Goal: Task Accomplishment & Management: Manage account settings

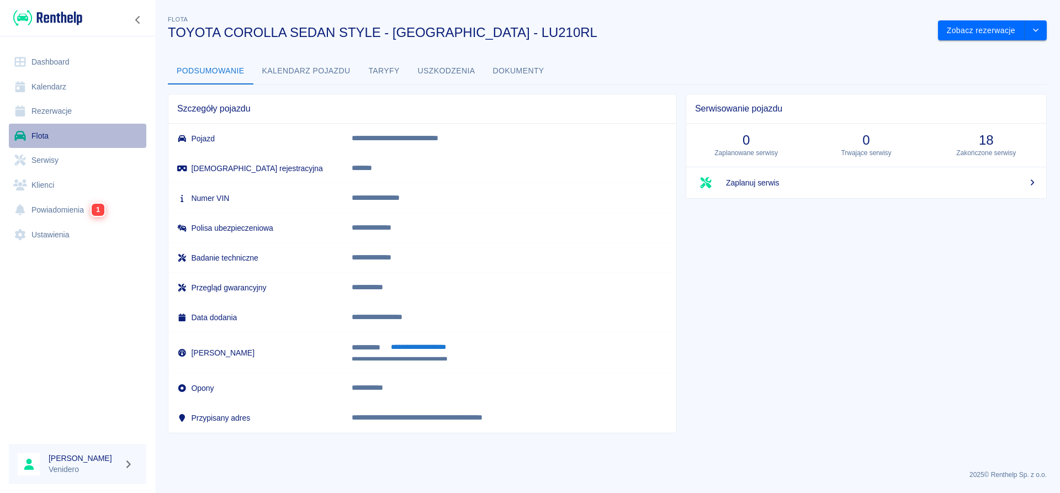
click at [43, 137] on link "Flota" at bounding box center [77, 136] width 137 height 25
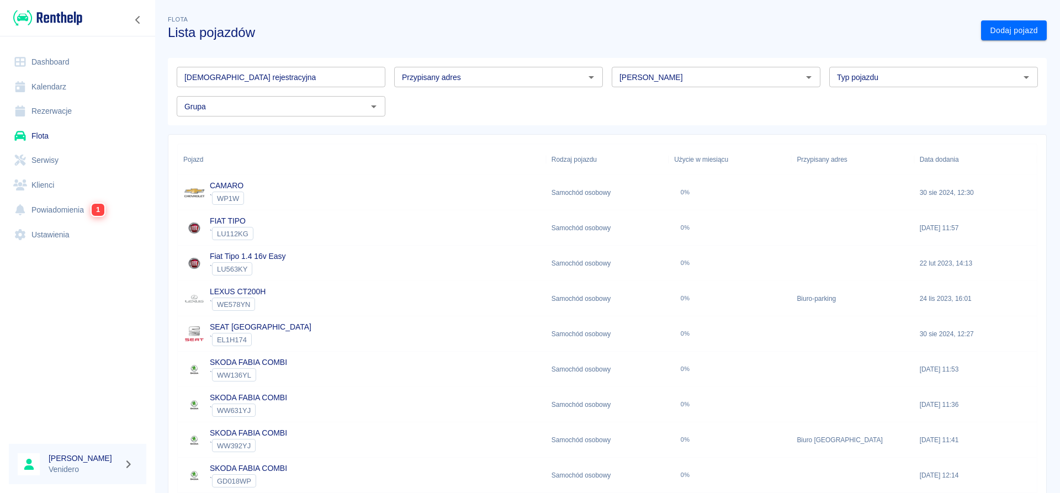
click at [241, 77] on input "[DEMOGRAPHIC_DATA] rejestracyjna" at bounding box center [281, 77] width 209 height 20
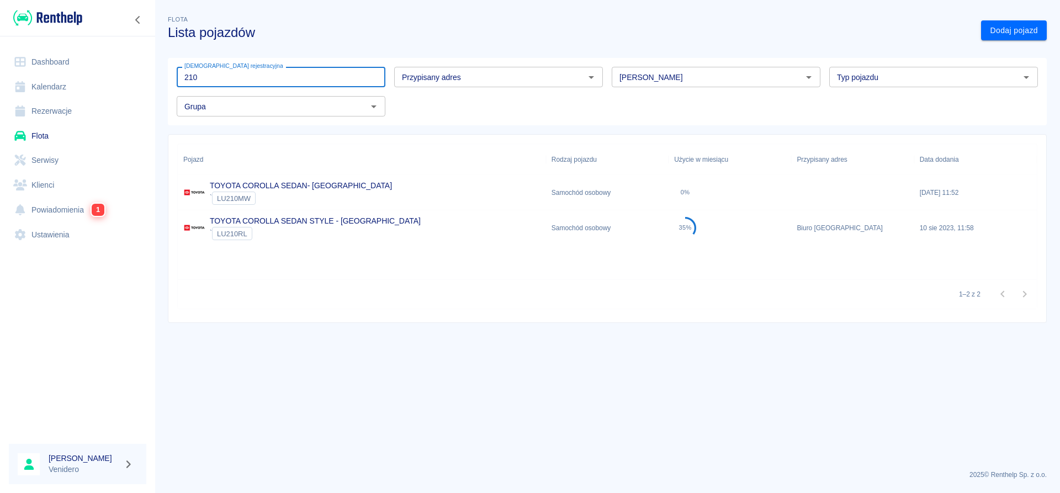
type input "210"
click at [318, 216] on p "TOYOTA COROLLA SEDAN STYLE - [GEOGRAPHIC_DATA]" at bounding box center [315, 221] width 211 height 12
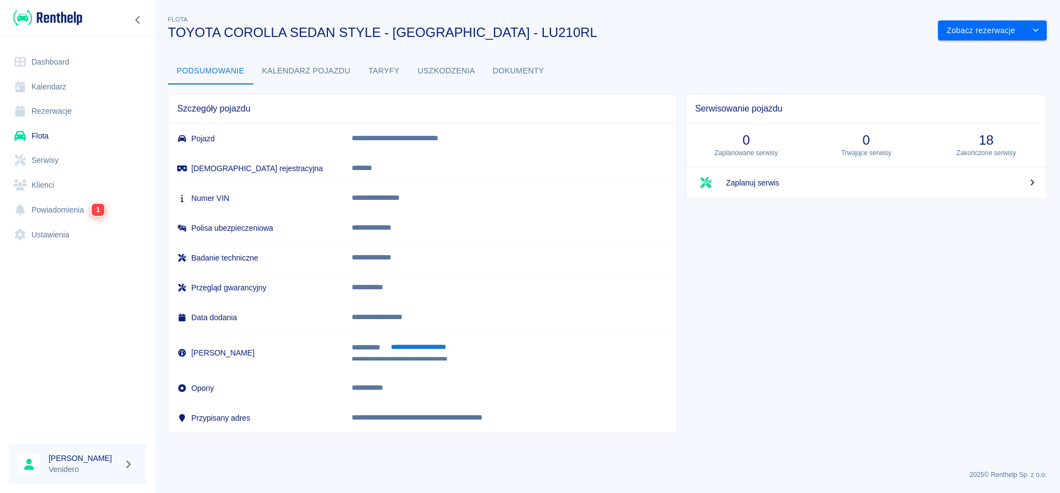
click at [509, 68] on button "Dokumenty" at bounding box center [518, 71] width 69 height 27
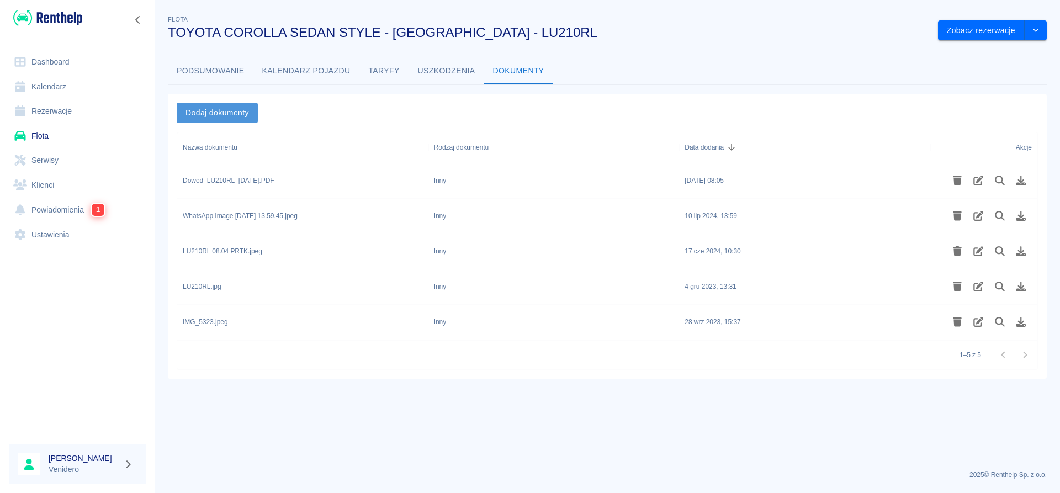
click at [218, 112] on button "Dodaj dokumenty" at bounding box center [217, 113] width 81 height 20
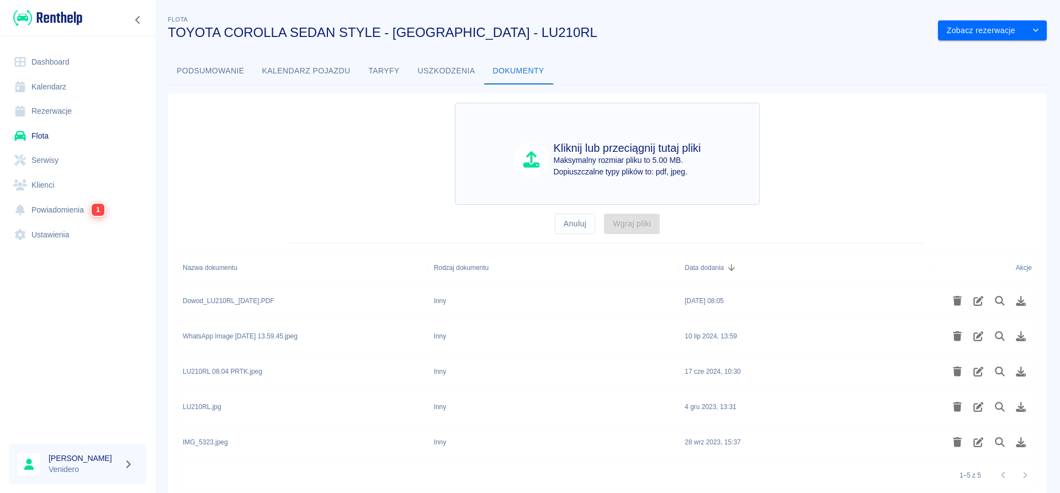
click at [610, 160] on p "Maksymalny rozmiar pliku to 5.00 MB." at bounding box center [627, 161] width 147 height 12
type input "C:\fakepath\Zdnie_LU210RL_Nowakowski.pdf"
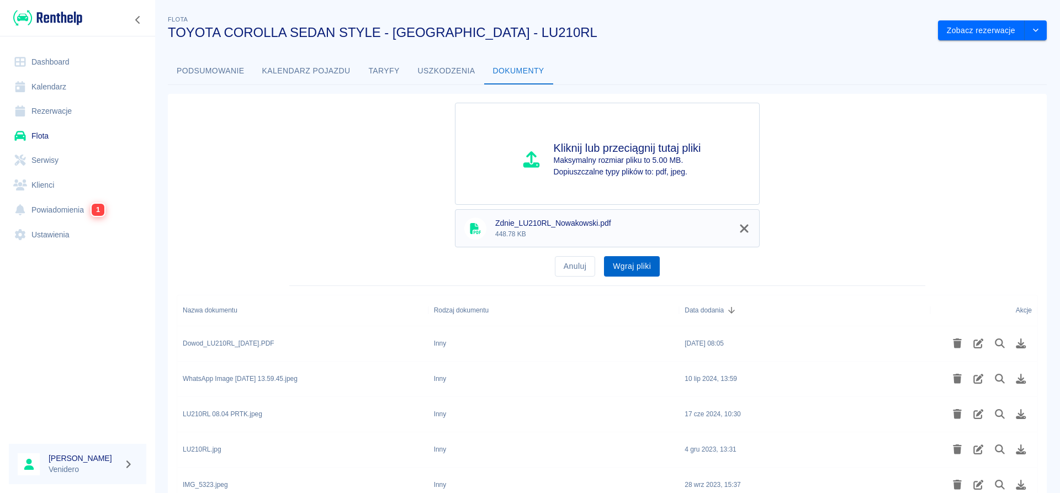
click at [632, 269] on button "Wgraj pliki" at bounding box center [632, 266] width 56 height 20
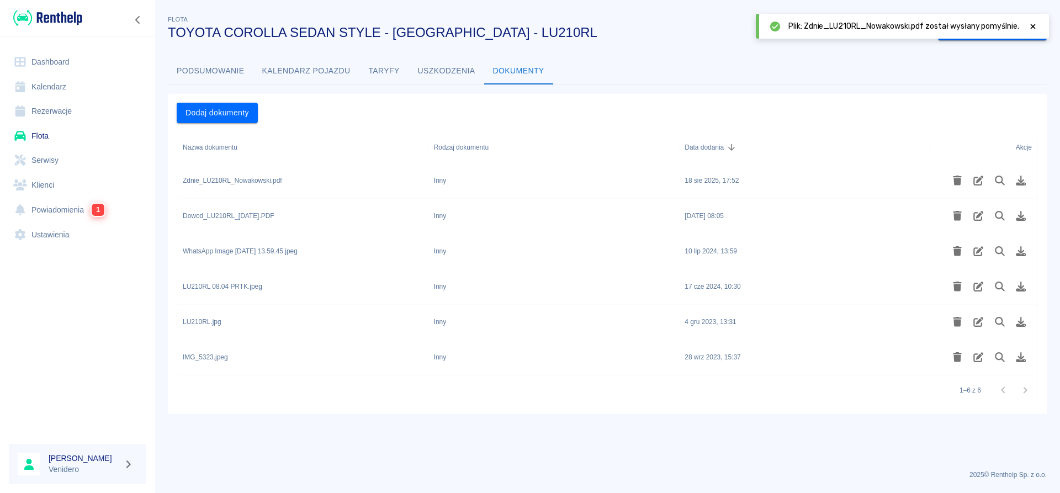
click at [45, 140] on link "Flota" at bounding box center [77, 136] width 137 height 25
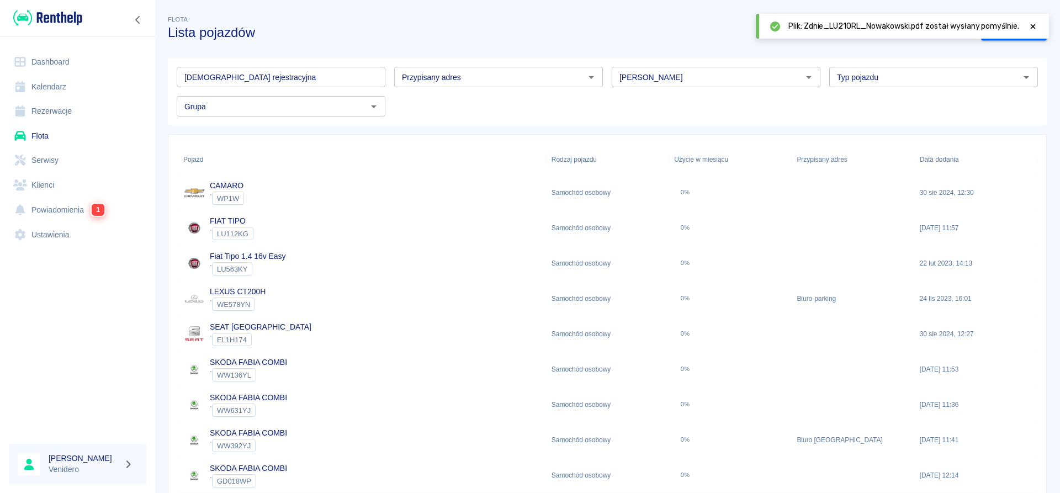
click at [1035, 26] on icon at bounding box center [1033, 27] width 10 height 8
click at [1018, 32] on link "Dodaj pojazd" at bounding box center [1014, 30] width 66 height 20
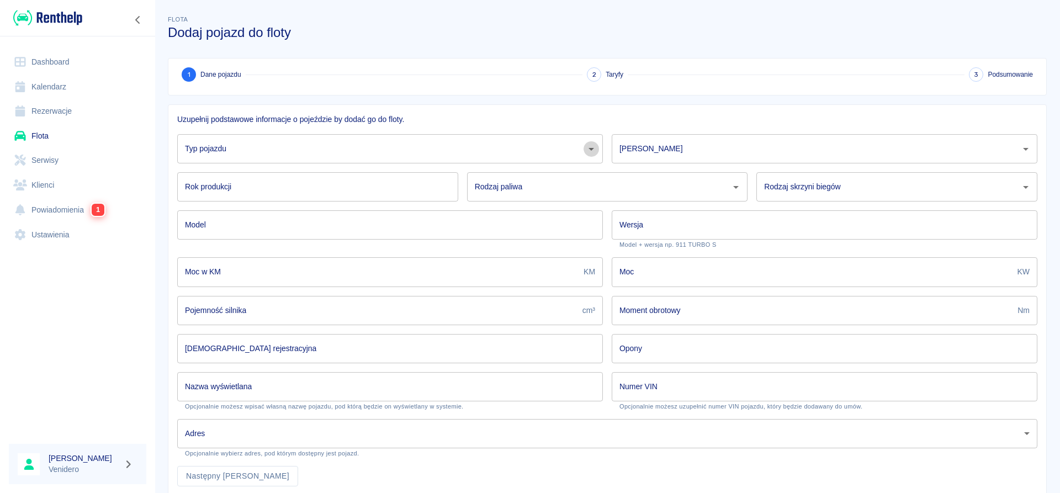
click at [592, 154] on icon "Otwórz" at bounding box center [591, 148] width 13 height 13
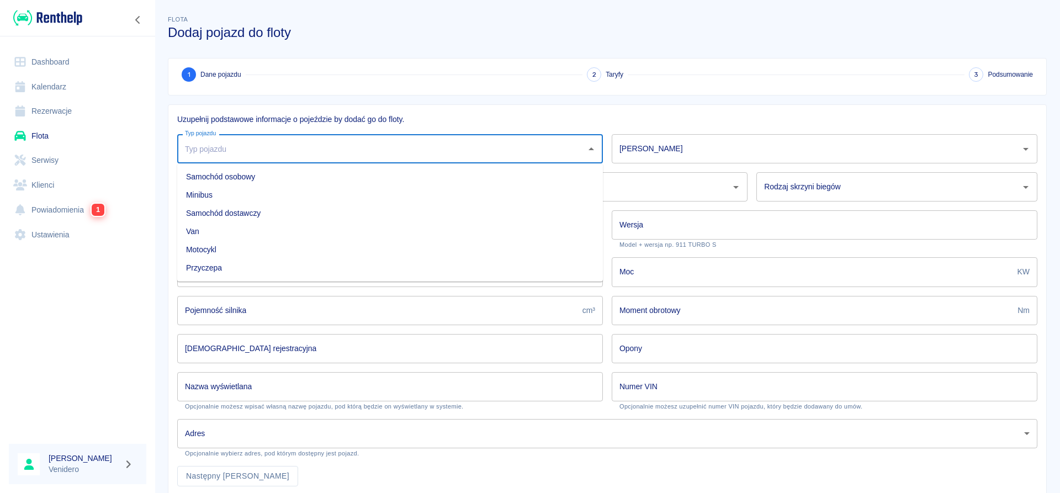
click at [248, 174] on li "Samochód osobowy" at bounding box center [390, 177] width 426 height 18
type input "Samochód osobowy"
click at [684, 147] on input "[PERSON_NAME]" at bounding box center [816, 148] width 399 height 19
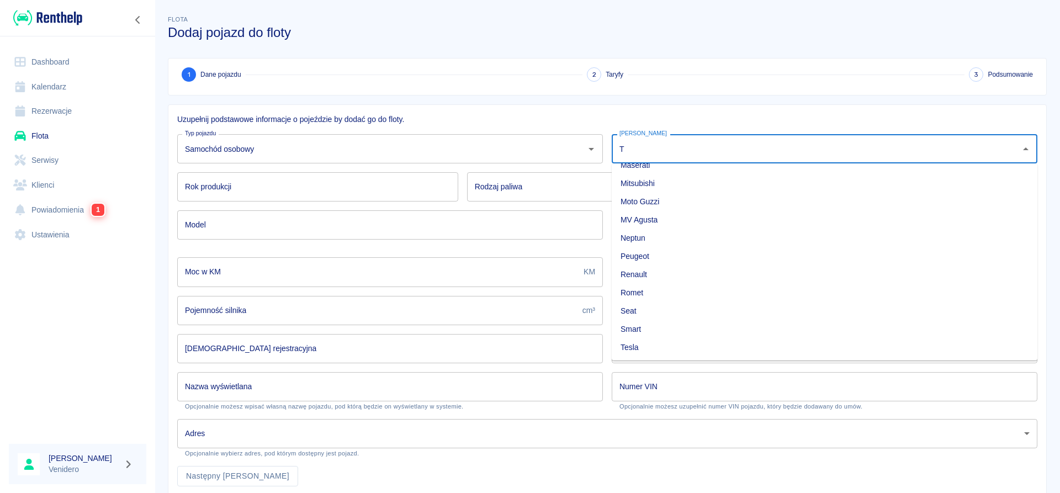
scroll to position [265, 0]
click at [641, 314] on li "Toyota" at bounding box center [825, 313] width 426 height 18
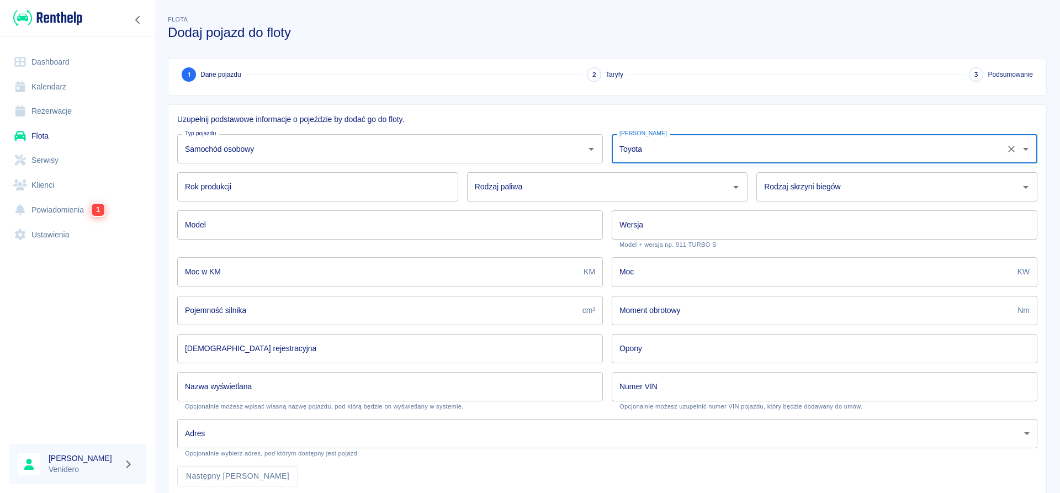
type input "Toyota"
click at [363, 187] on input "Rok produkcji" at bounding box center [317, 186] width 281 height 29
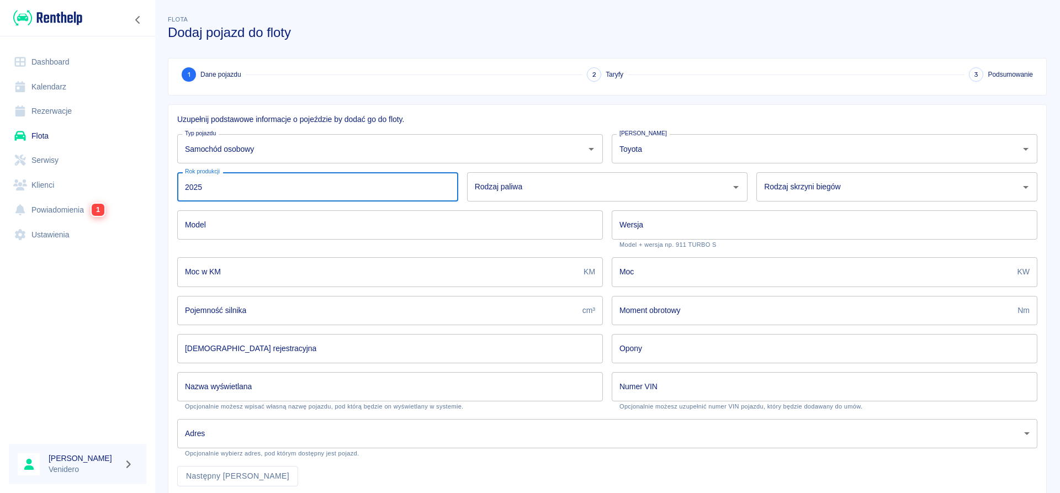
type input "2025"
click at [494, 191] on input "Rodzaj paliwa" at bounding box center [599, 186] width 255 height 19
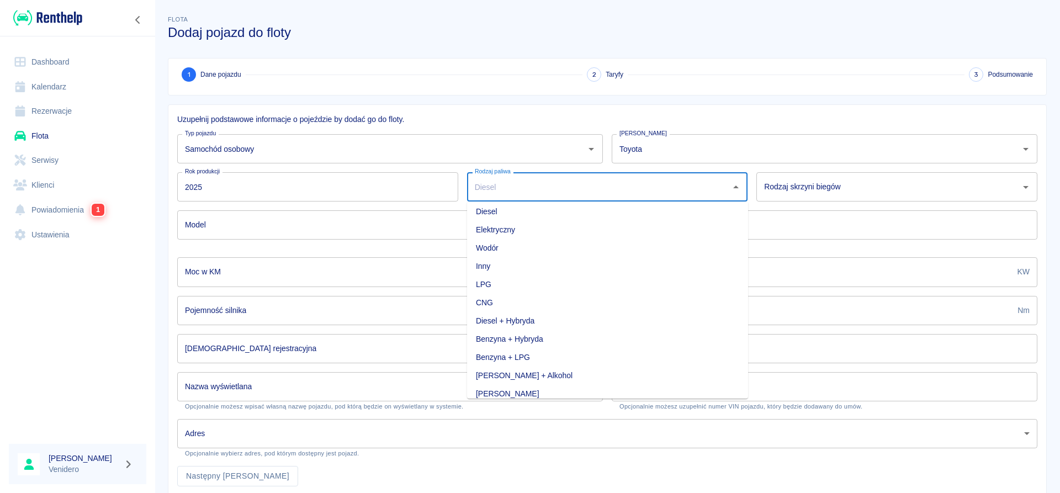
scroll to position [30, 0]
click at [519, 354] on li "Benzyna + LPG" at bounding box center [607, 349] width 281 height 18
type input "Benzyna + LPG"
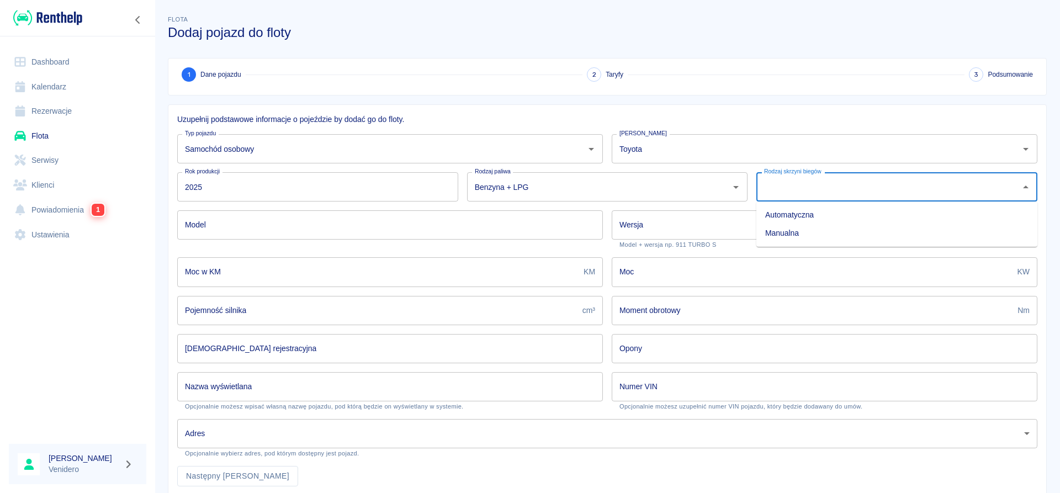
click at [845, 182] on input "Rodzaj skrzyni biegów" at bounding box center [888, 186] width 255 height 19
click at [801, 221] on li "Automatyczna" at bounding box center [897, 215] width 281 height 18
type input "Automatyczna"
click at [251, 230] on input "Model" at bounding box center [390, 224] width 426 height 29
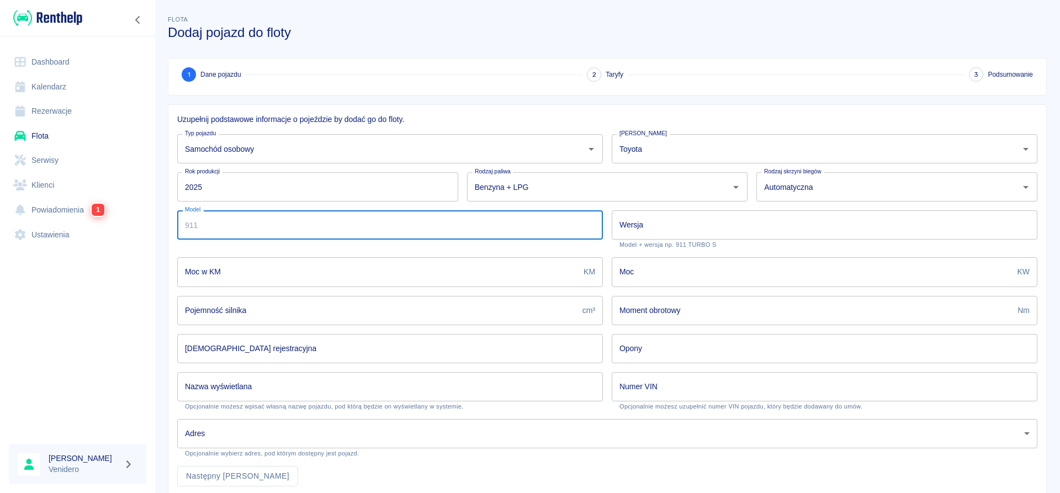
click at [256, 226] on input "Model" at bounding box center [390, 224] width 426 height 29
click at [695, 229] on input "Wersja" at bounding box center [825, 224] width 426 height 29
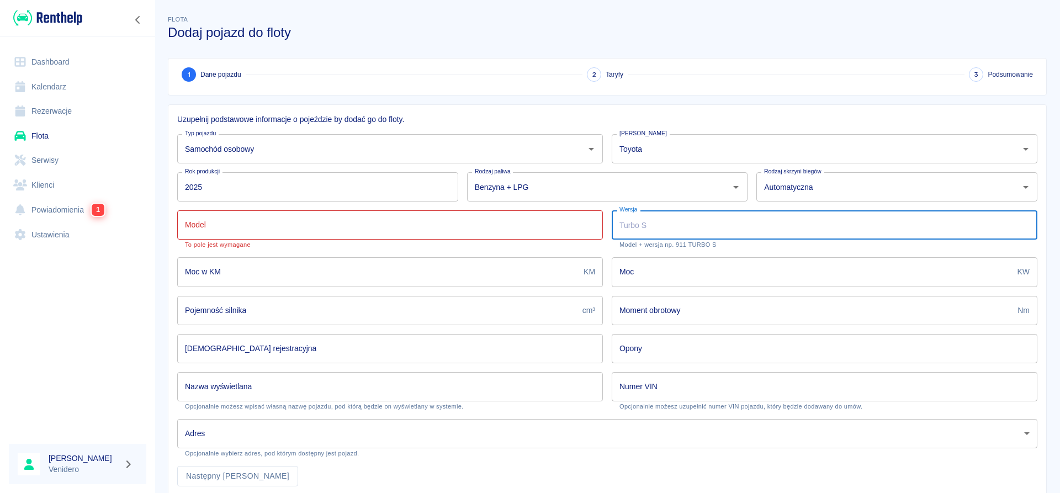
click at [403, 229] on input "Model" at bounding box center [390, 224] width 426 height 29
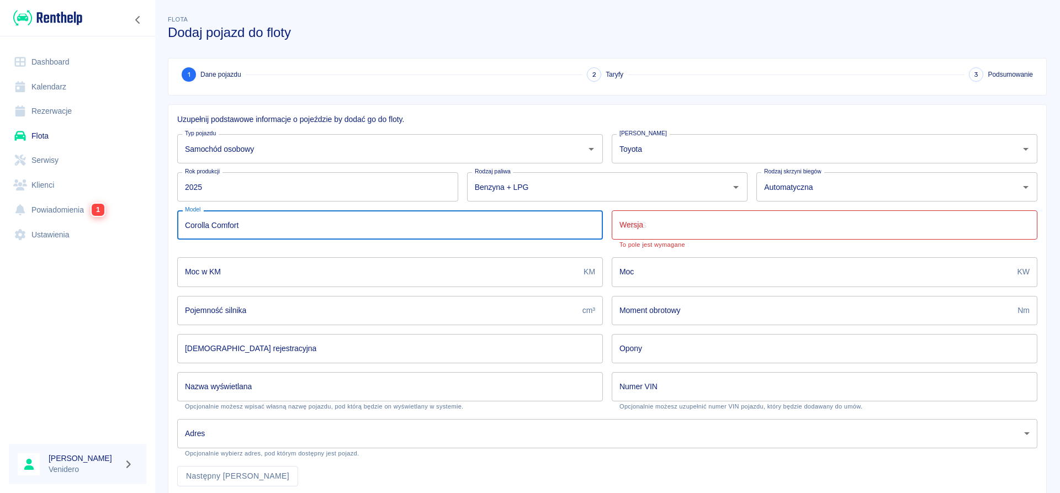
click at [273, 226] on input "Corolla Comfort" at bounding box center [390, 224] width 426 height 29
type input "Corolla"
drag, startPoint x: 665, startPoint y: 226, endPoint x: 674, endPoint y: 227, distance: 8.9
click at [667, 226] on input "Wersja" at bounding box center [825, 224] width 426 height 29
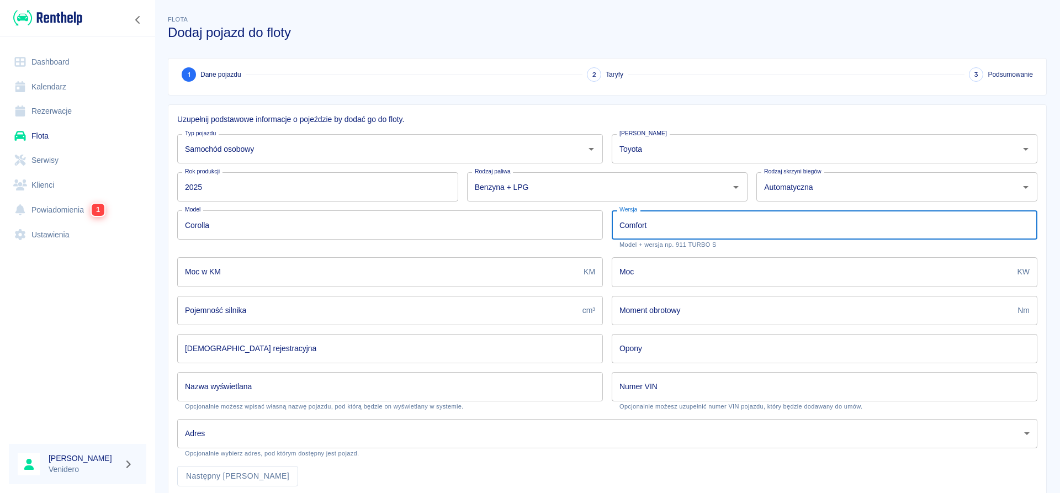
type input "Comfort"
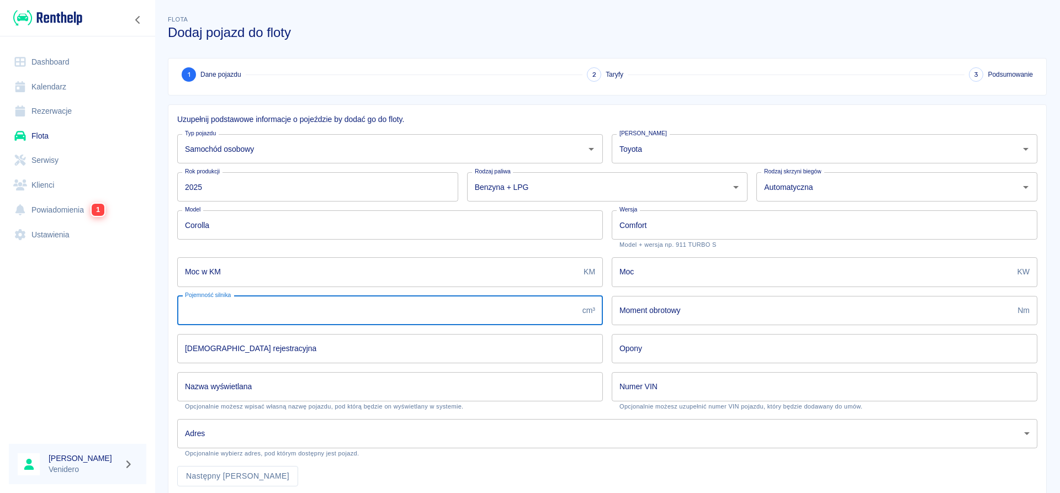
click at [535, 313] on input "Pojemność silnika" at bounding box center [377, 310] width 401 height 29
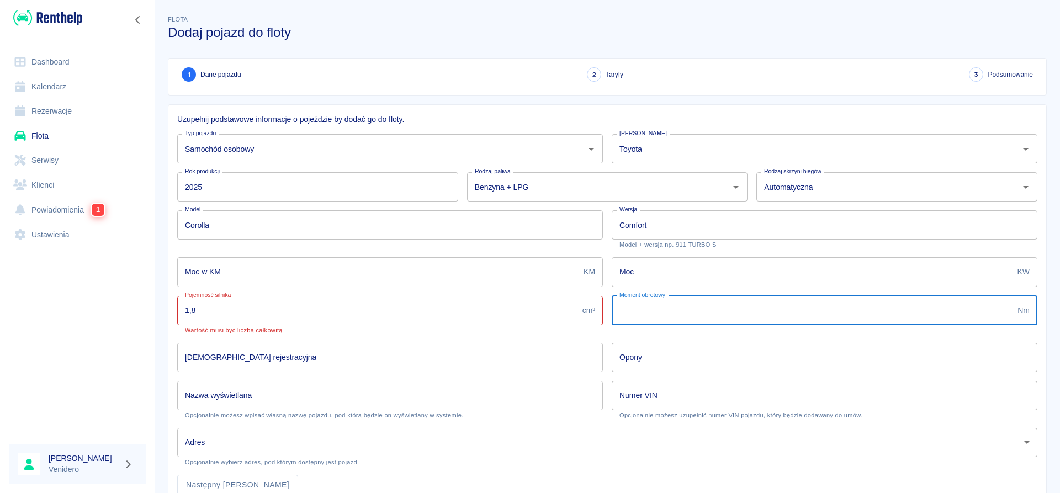
click at [755, 310] on input "Moment obrotowy" at bounding box center [812, 310] width 401 height 29
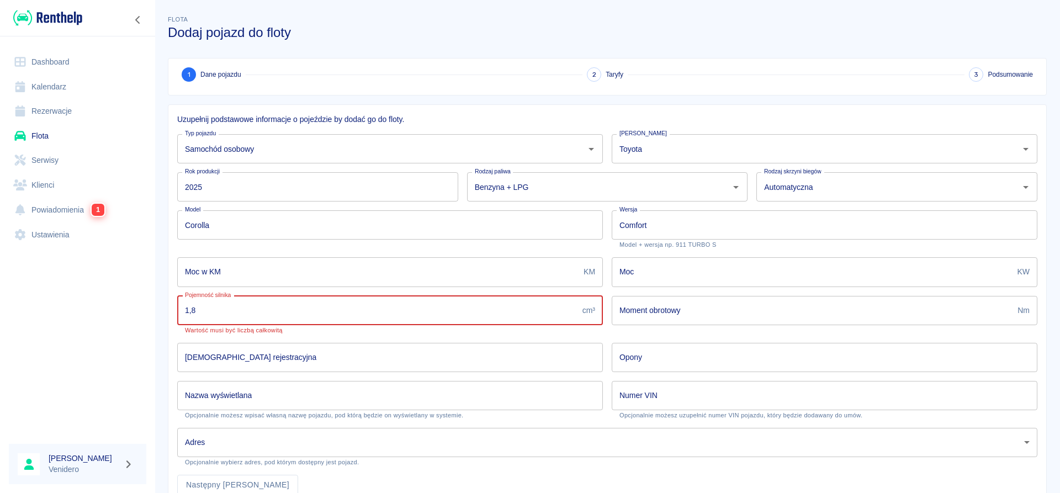
click at [192, 309] on input "1,8" at bounding box center [377, 310] width 401 height 29
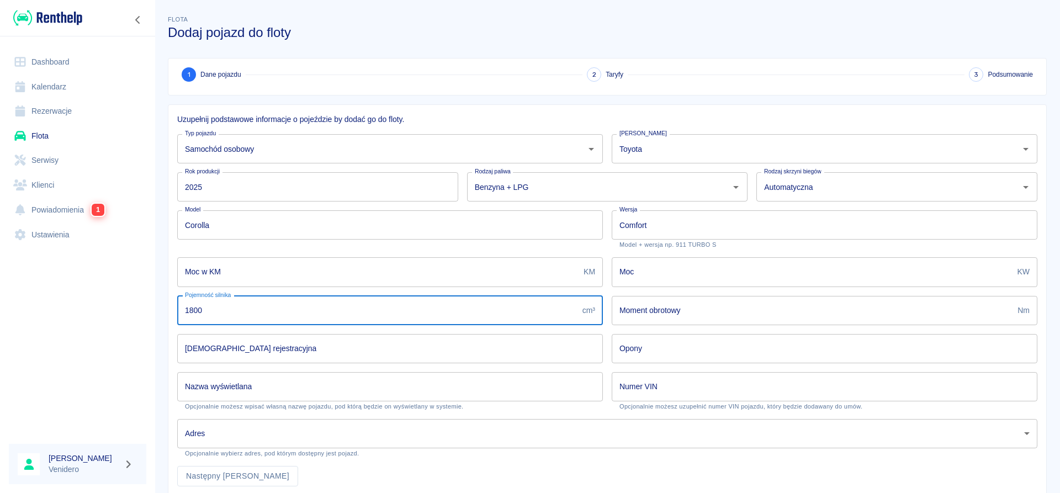
type input "1800"
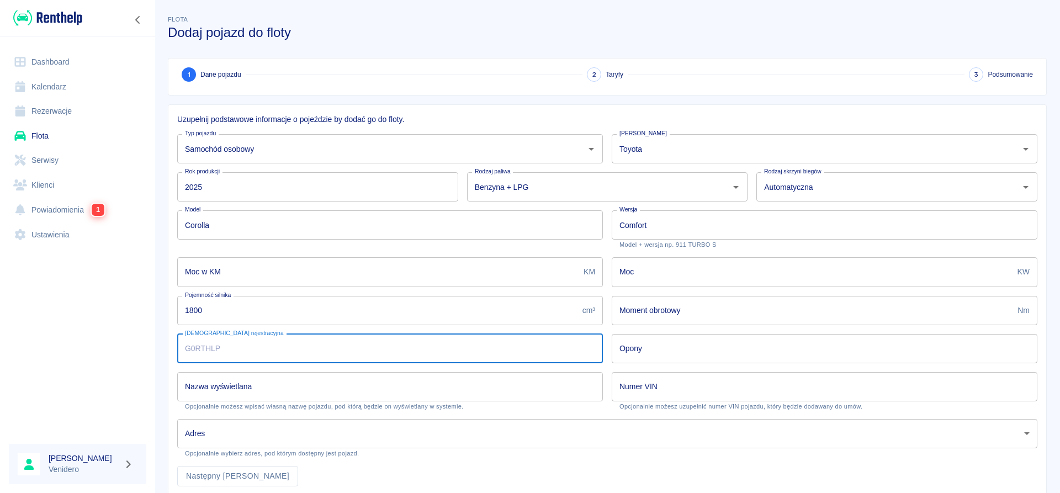
click at [302, 349] on input "[DEMOGRAPHIC_DATA] rejestracyjna" at bounding box center [390, 348] width 426 height 29
type input "LU370UA"
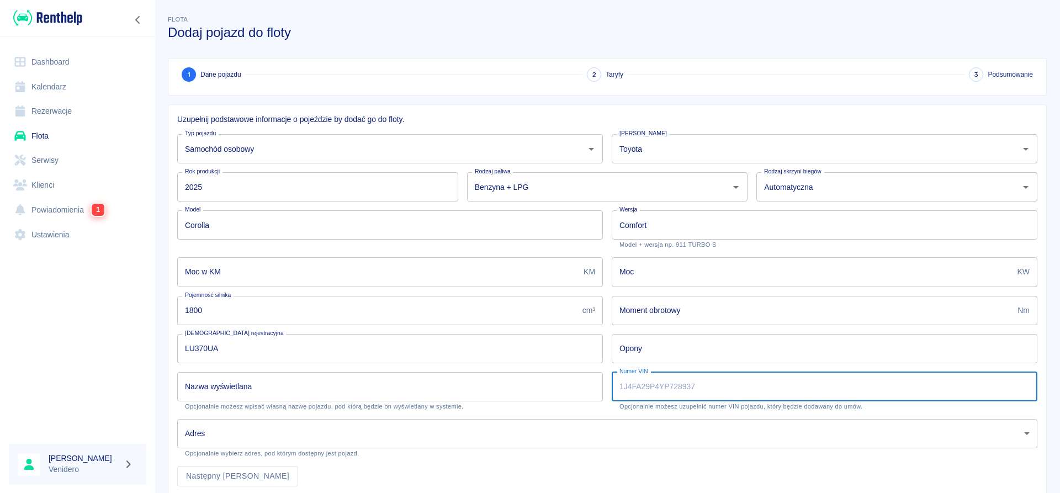
click at [667, 392] on input "Numer VIN" at bounding box center [825, 386] width 426 height 29
click at [400, 391] on input "Nazwa wyświetlana" at bounding box center [390, 386] width 426 height 29
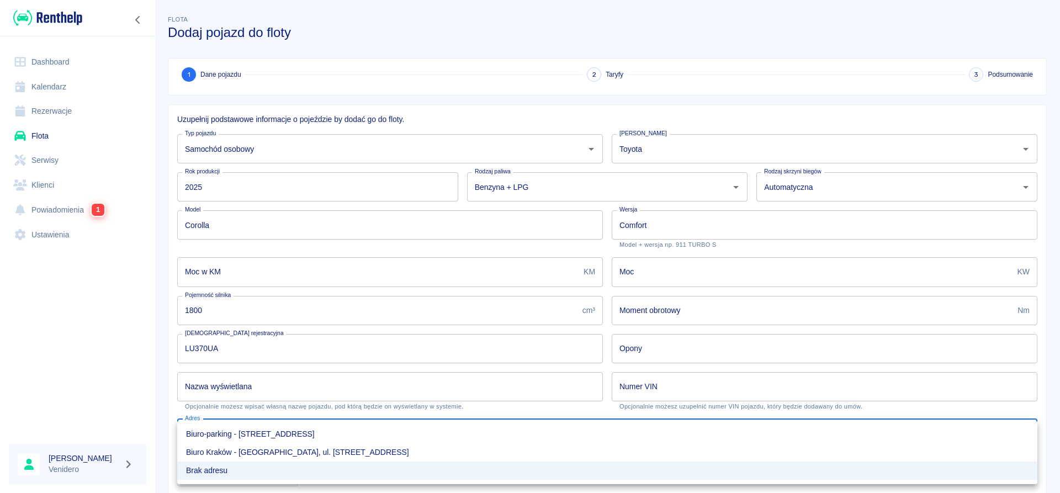
click at [1032, 432] on body "Używamy plików Cookies, by zapewnić Ci najlepsze możliwe doświadczenie. Aby dow…" at bounding box center [530, 246] width 1060 height 493
click at [136, 387] on div at bounding box center [530, 246] width 1060 height 493
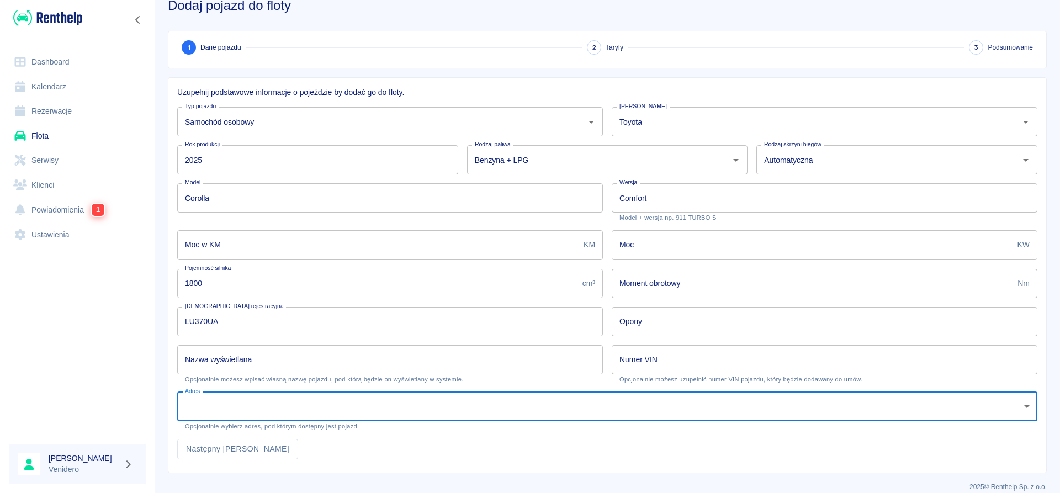
scroll to position [39, 0]
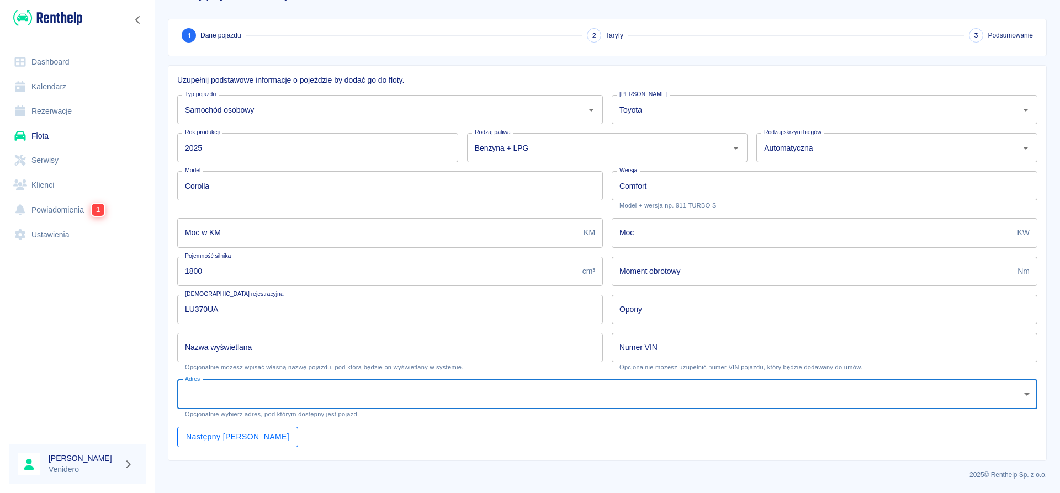
click at [235, 438] on button "Następny [PERSON_NAME]" at bounding box center [237, 437] width 121 height 20
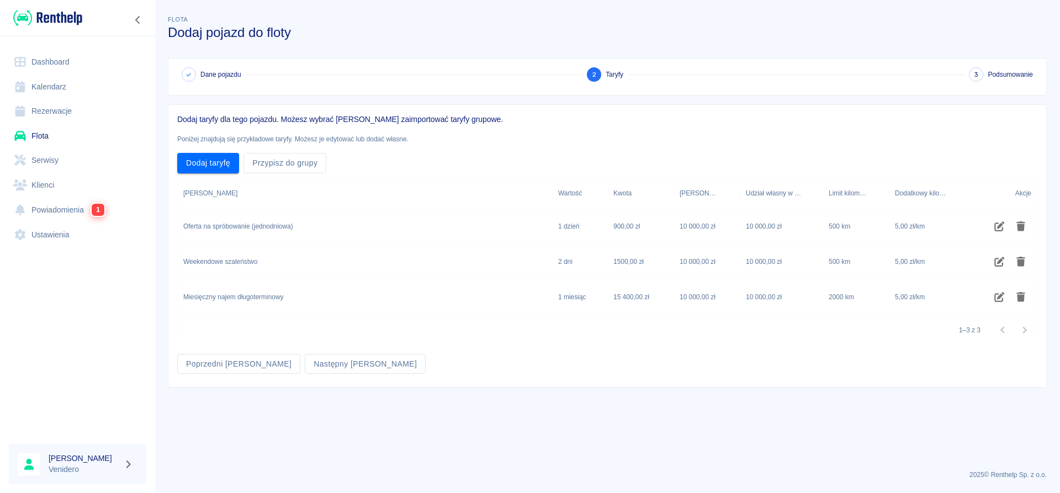
scroll to position [0, 0]
click at [305, 362] on button "Następny [PERSON_NAME]" at bounding box center [365, 364] width 121 height 20
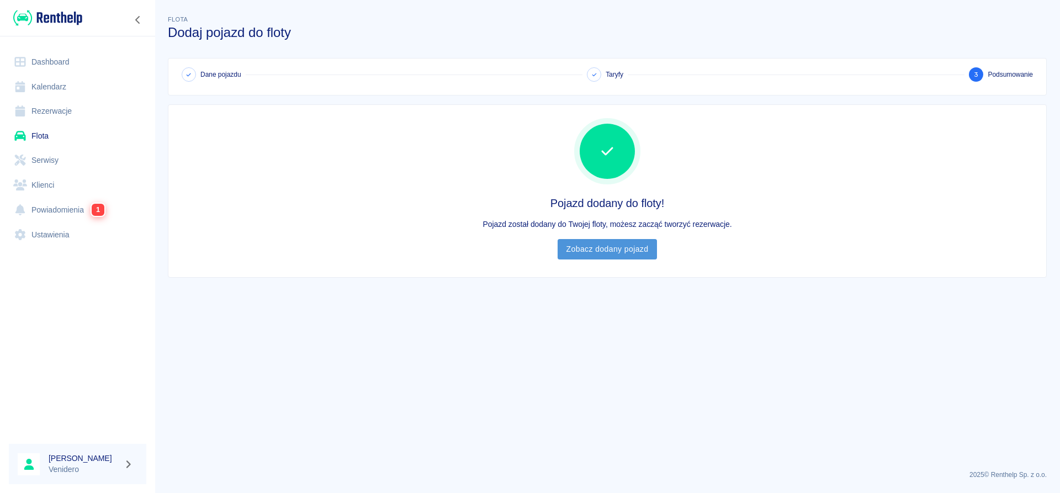
click at [603, 251] on link "Zobacz dodany pojazd" at bounding box center [608, 249] width 100 height 20
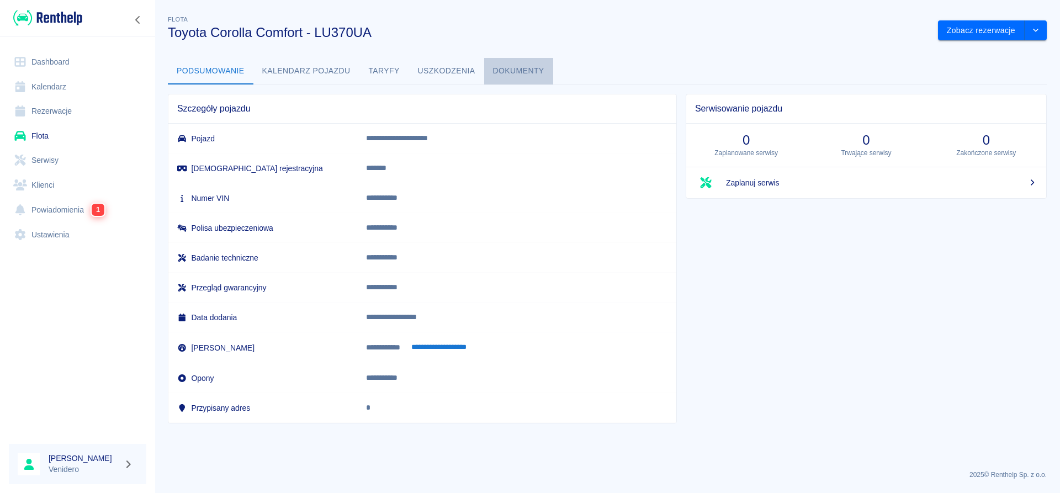
click at [533, 66] on button "Dokumenty" at bounding box center [518, 71] width 69 height 27
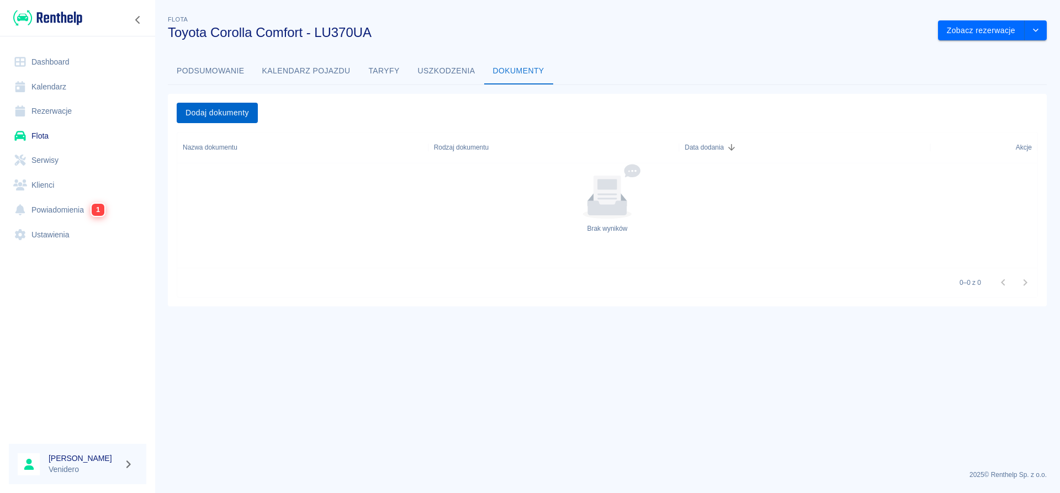
click at [241, 115] on button "Dodaj dokumenty" at bounding box center [217, 113] width 81 height 20
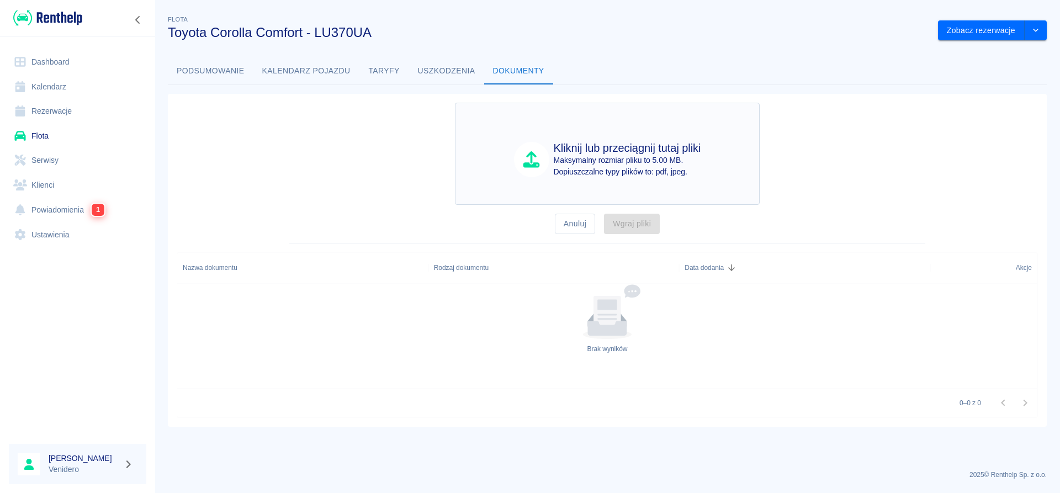
click at [595, 156] on p "Maksymalny rozmiar pliku to 5.00 MB." at bounding box center [627, 161] width 147 height 12
type input "C:\fakepath\Wydanie_LU370UA_Nowakowski.pdf"
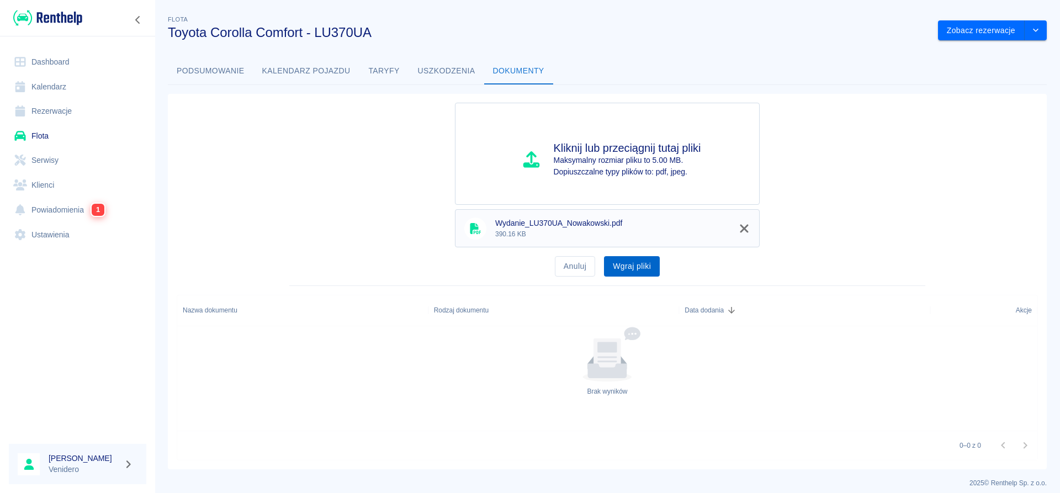
click at [644, 266] on button "Wgraj pliki" at bounding box center [632, 266] width 56 height 20
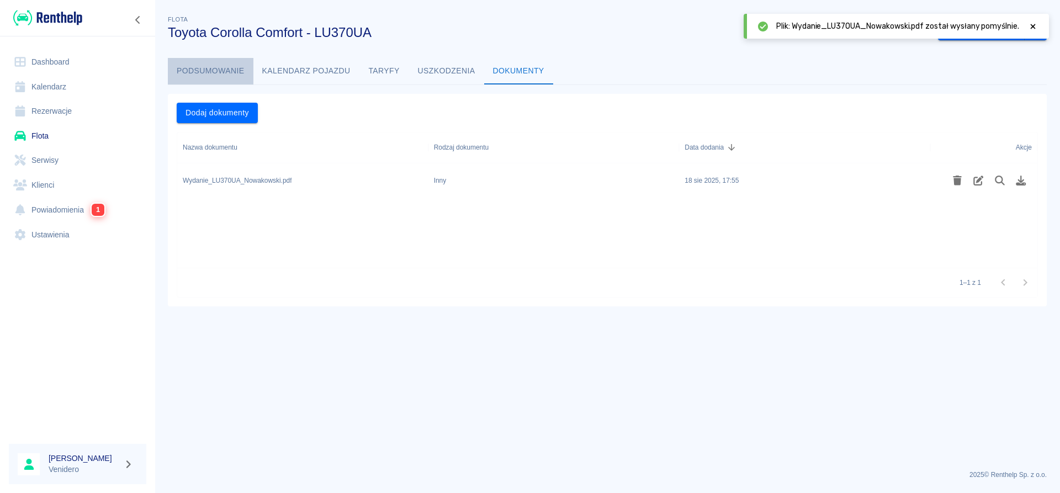
click at [203, 72] on button "Podsumowanie" at bounding box center [211, 71] width 86 height 27
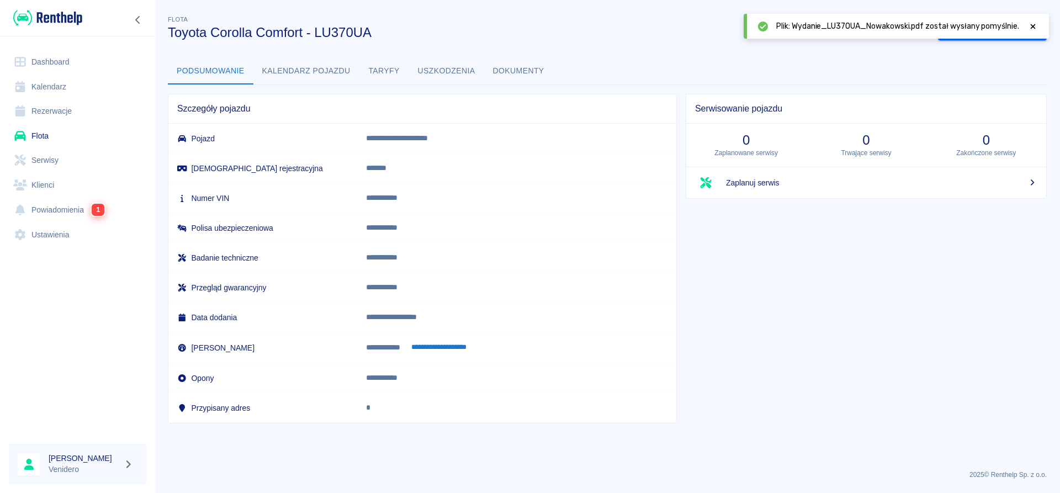
click at [1035, 26] on icon at bounding box center [1033, 27] width 10 height 8
click at [1039, 32] on icon "drop-down" at bounding box center [1036, 30] width 9 height 7
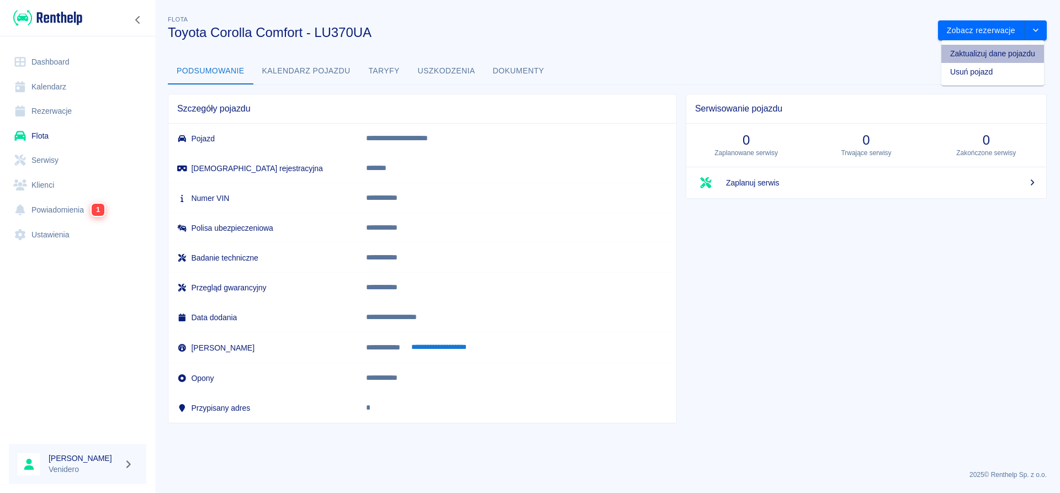
click at [994, 56] on li "Zaktualizuj dane pojazdu" at bounding box center [993, 54] width 103 height 18
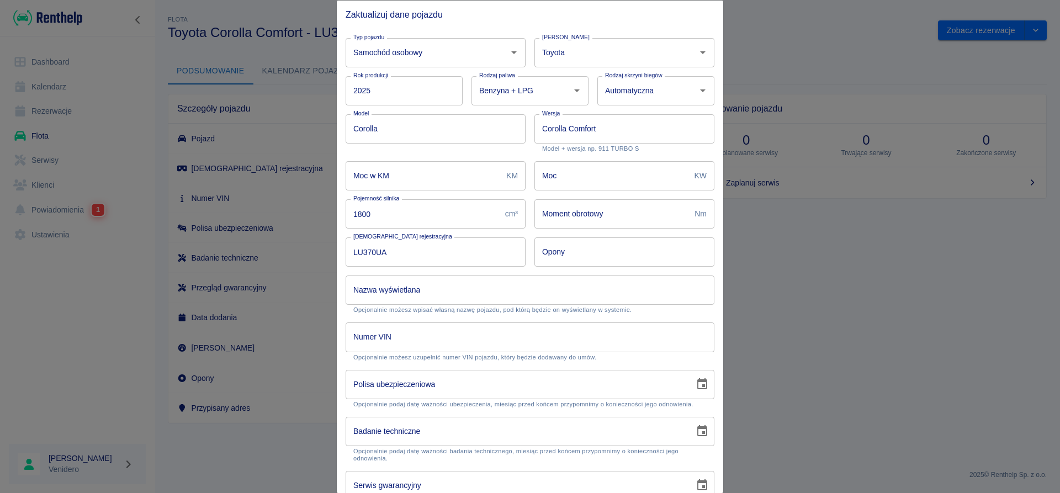
click at [522, 385] on input "Polisa ubezpieczeniowa" at bounding box center [516, 383] width 341 height 29
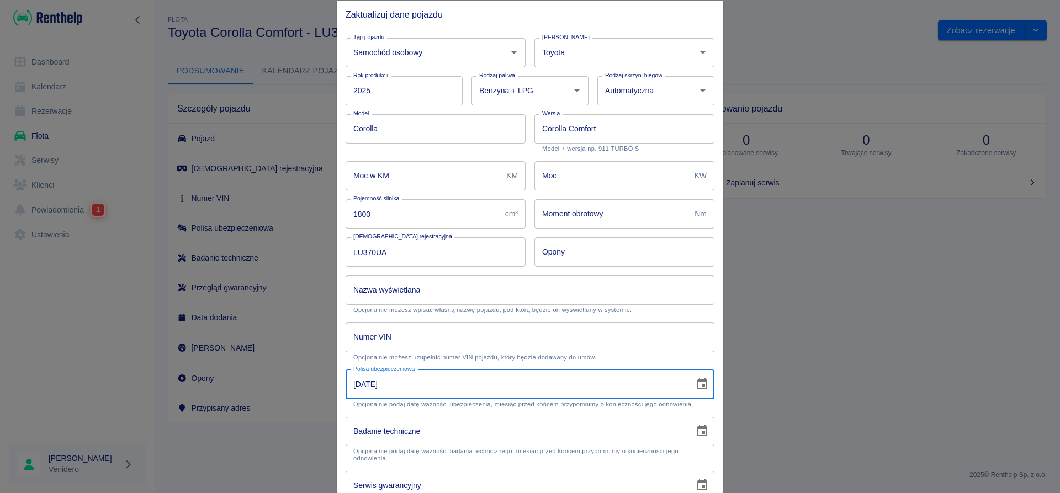
type input "[DATE]"
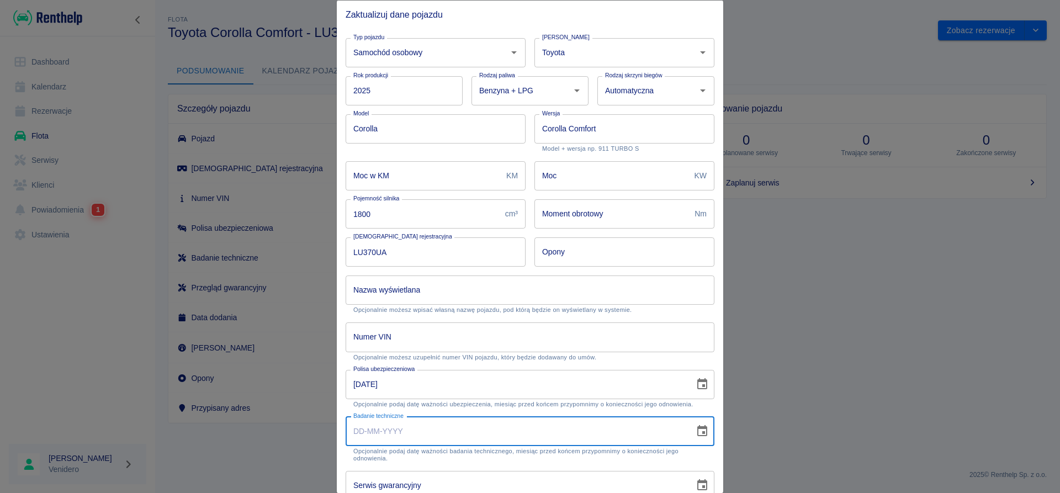
type input "DD-MM-YYYY"
click at [429, 431] on input "DD-MM-YYYY" at bounding box center [516, 430] width 341 height 29
